Goal: Check status: Check status

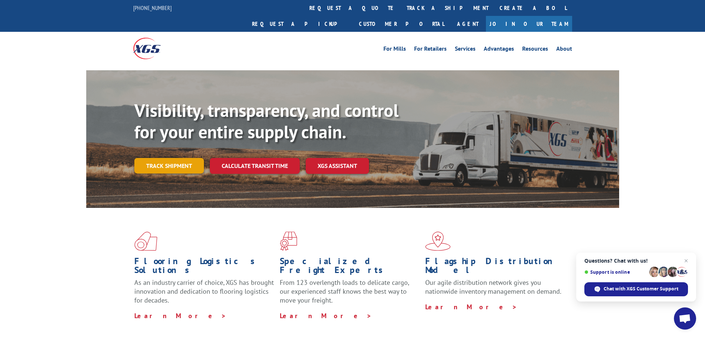
click at [163, 158] on link "Track shipment" at bounding box center [169, 166] width 70 height 16
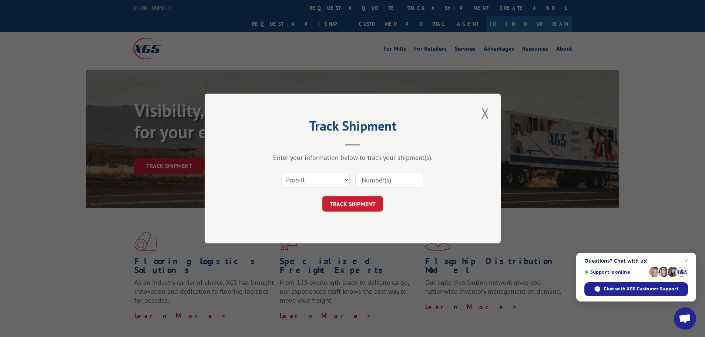
click at [377, 178] on input at bounding box center [389, 180] width 68 height 16
click at [373, 180] on input at bounding box center [389, 180] width 68 height 16
paste input "17386201BOL"
type input "17386201BOL"
click at [351, 204] on button "TRACK SHIPMENT" at bounding box center [353, 204] width 61 height 16
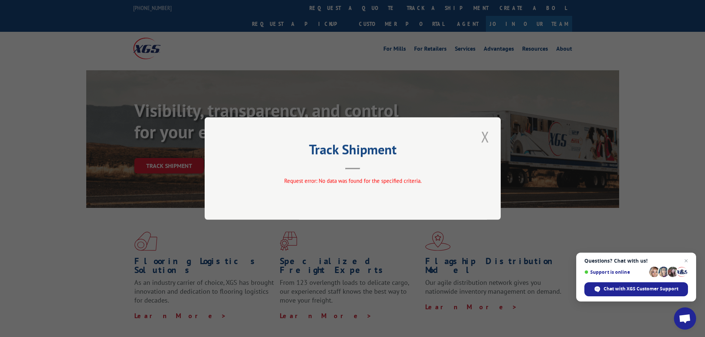
click at [487, 137] on button "Close modal" at bounding box center [485, 137] width 13 height 20
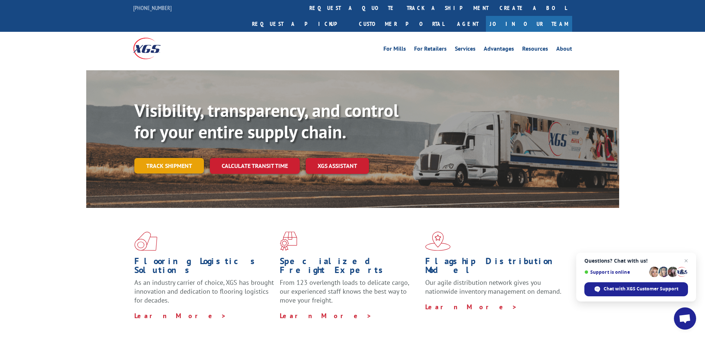
click at [163, 158] on link "Track shipment" at bounding box center [169, 166] width 70 height 16
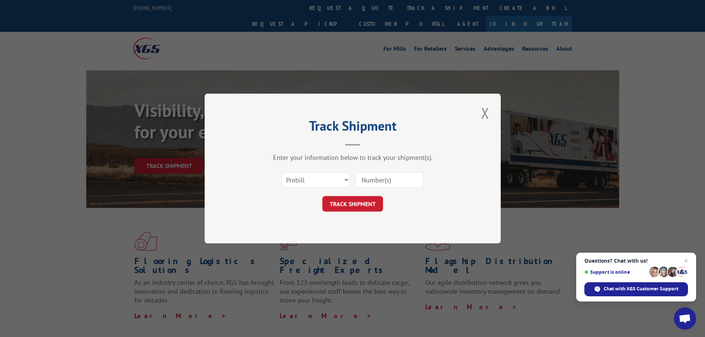
click at [376, 181] on input at bounding box center [389, 180] width 68 height 16
paste input "17386201BOL"
type input "17386201BOL"
click at [348, 181] on select "Select category... Probill BOL PO" at bounding box center [316, 180] width 68 height 16
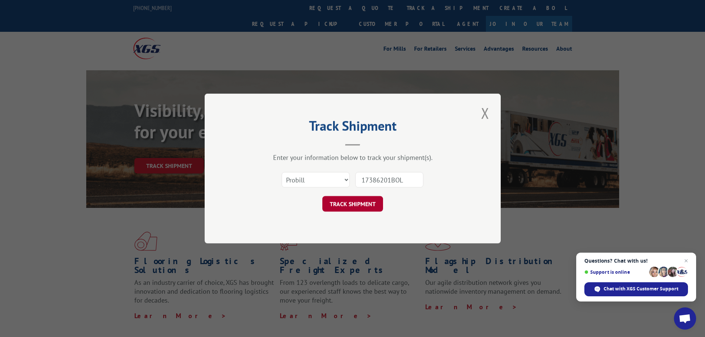
click at [362, 205] on button "TRACK SHIPMENT" at bounding box center [353, 204] width 61 height 16
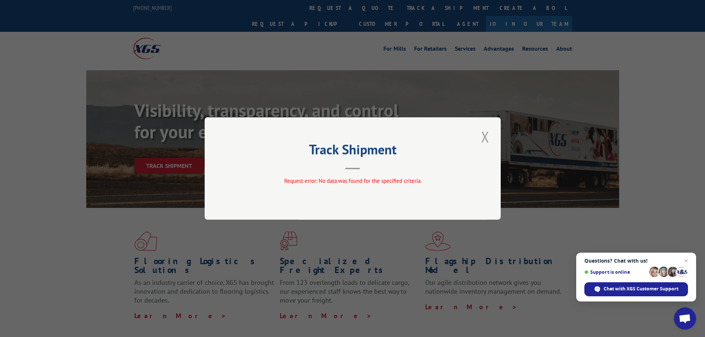
click at [483, 138] on button "Close modal" at bounding box center [485, 137] width 13 height 20
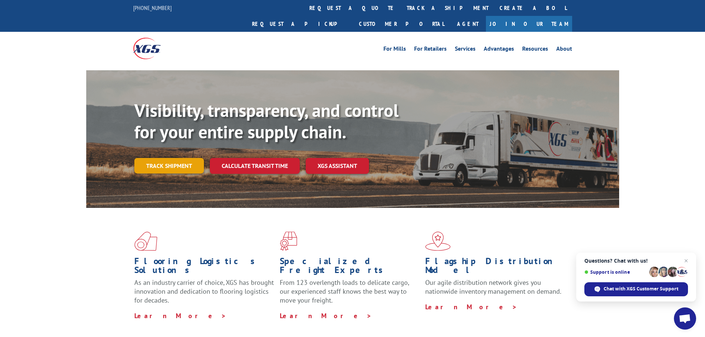
click at [158, 158] on link "Track shipment" at bounding box center [169, 166] width 70 height 16
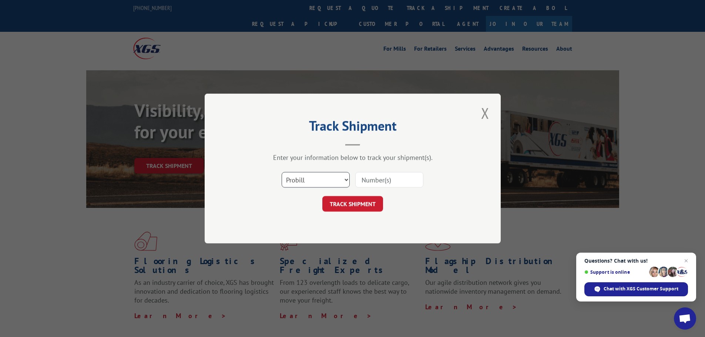
click at [319, 182] on select "Select category... Probill BOL PO" at bounding box center [316, 180] width 68 height 16
select select "po"
click at [282, 172] on select "Select category... Probill BOL PO" at bounding box center [316, 180] width 68 height 16
click at [373, 175] on input at bounding box center [389, 180] width 68 height 16
click at [375, 182] on input at bounding box center [389, 180] width 68 height 16
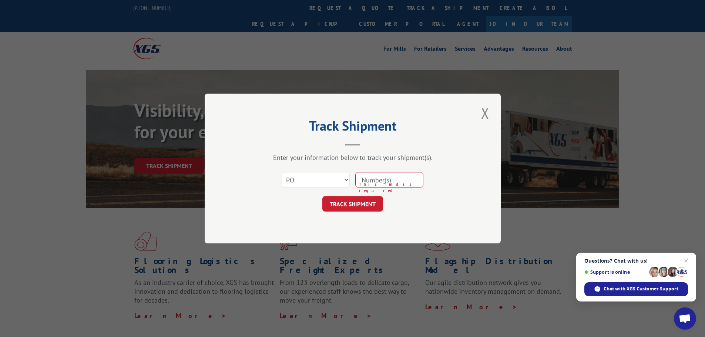
paste input "07574510"
type input "07574510"
click at [370, 204] on button "TRACK SHIPMENT" at bounding box center [353, 204] width 61 height 16
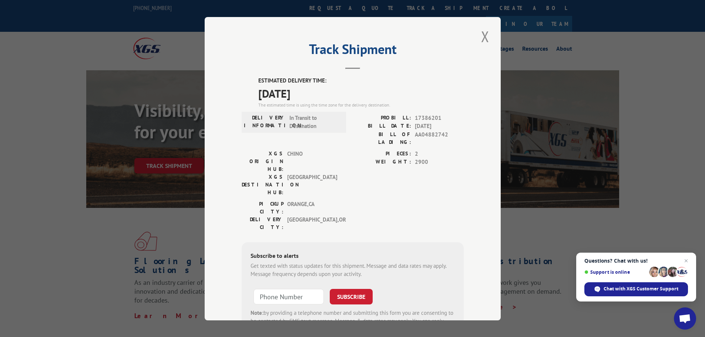
click at [430, 200] on div "PICKUP CITY: [GEOGRAPHIC_DATA] , [GEOGRAPHIC_DATA]: [GEOGRAPHIC_DATA] , [GEOGRA…" at bounding box center [353, 217] width 222 height 35
click at [481, 41] on button "Close modal" at bounding box center [485, 36] width 13 height 20
